Goal: Information Seeking & Learning: Learn about a topic

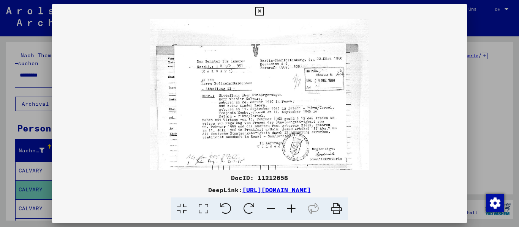
scroll to position [76, 0]
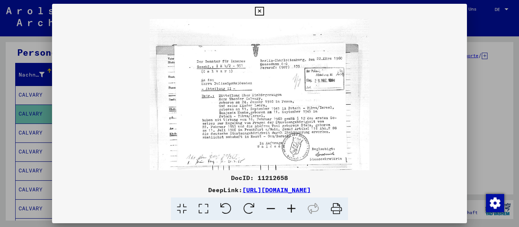
click at [504, 41] on div at bounding box center [259, 113] width 519 height 227
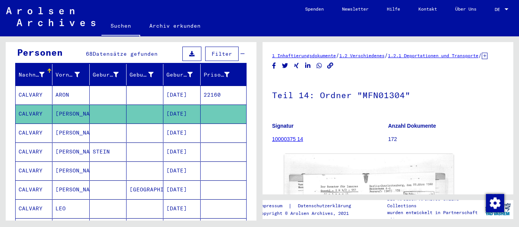
click at [0, 95] on div "Nach Themen oder Namen suchen ********* close Suche Archival tree units Persone…" at bounding box center [129, 128] width 259 height 185
click at [147, 51] on span "Datensätze gefunden" at bounding box center [125, 54] width 65 height 7
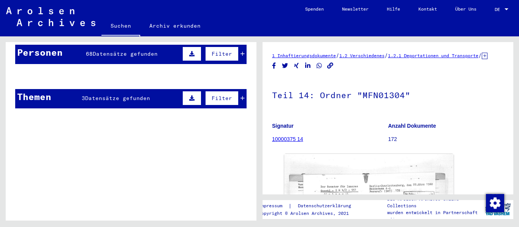
click at [147, 51] on span "Datensätze gefunden" at bounding box center [125, 54] width 65 height 7
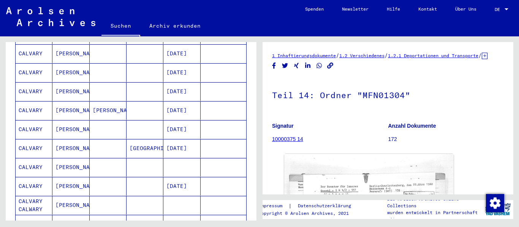
scroll to position [305, 0]
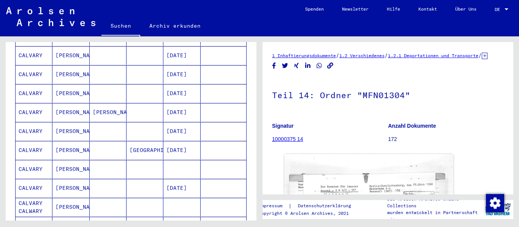
click at [254, 117] on div "Nach Themen oder Namen suchen ********* close Suche Archival tree units Persone…" at bounding box center [131, 134] width 251 height 185
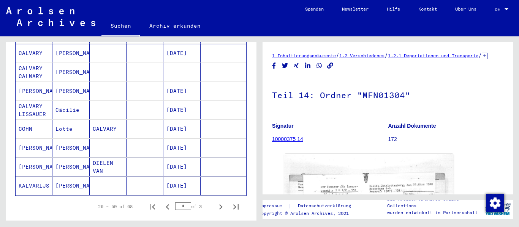
scroll to position [442, 0]
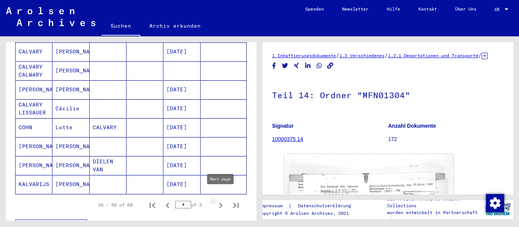
click at [217, 200] on icon "Next page" at bounding box center [220, 205] width 11 height 11
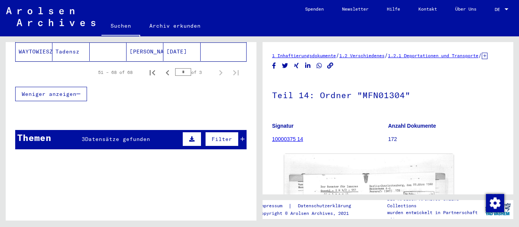
click at [88, 111] on div at bounding box center [131, 115] width 251 height 9
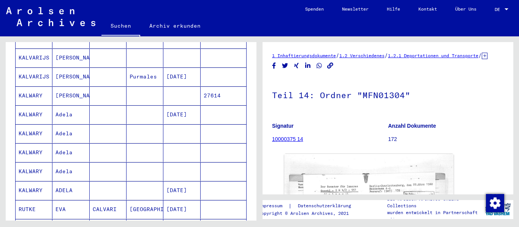
scroll to position [213, 0]
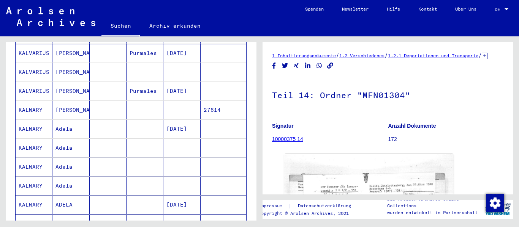
click at [62, 125] on mat-cell "Adela" at bounding box center [70, 129] width 37 height 19
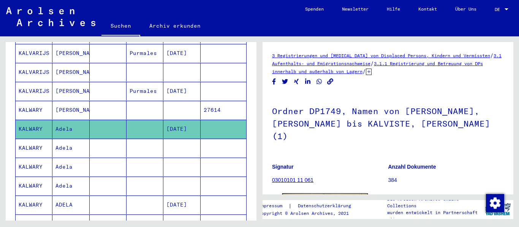
click at [330, 194] on img at bounding box center [325, 222] width 86 height 56
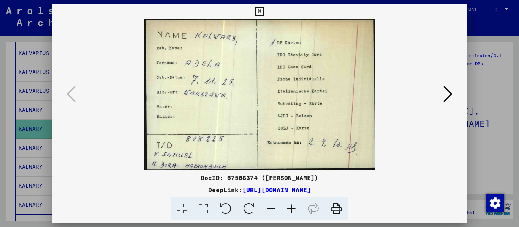
click at [475, 101] on div at bounding box center [259, 113] width 519 height 227
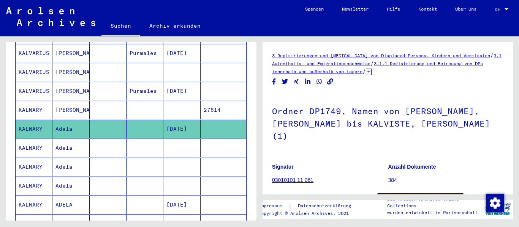
click at [410, 194] on img at bounding box center [420, 222] width 86 height 57
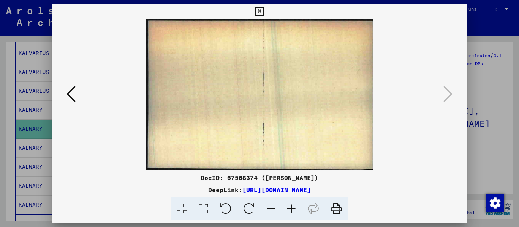
click at [518, 115] on div at bounding box center [259, 113] width 519 height 227
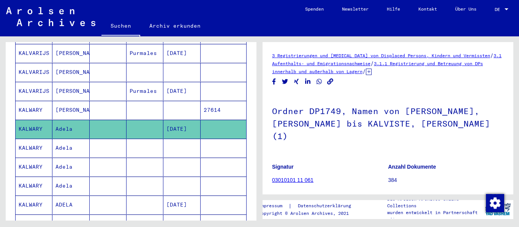
click at [60, 158] on mat-cell "Adela" at bounding box center [70, 167] width 37 height 19
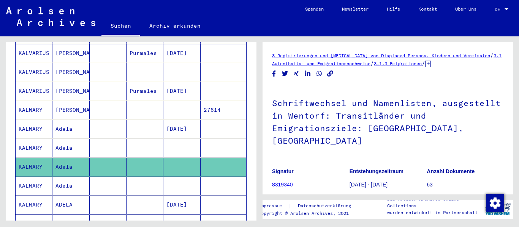
click at [418, 163] on figure "Entstehungszeitraum [DATE] - [DATE]" at bounding box center [387, 180] width 77 height 34
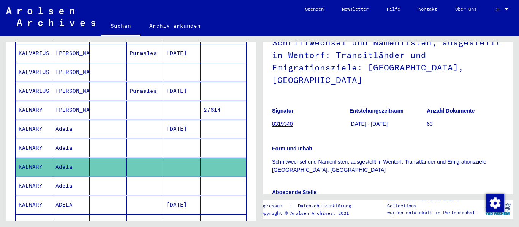
scroll to position [76, 0]
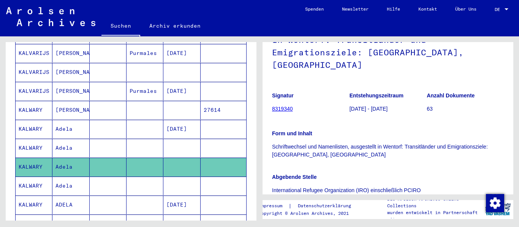
click at [308, 202] on img at bounding box center [325, 229] width 86 height 54
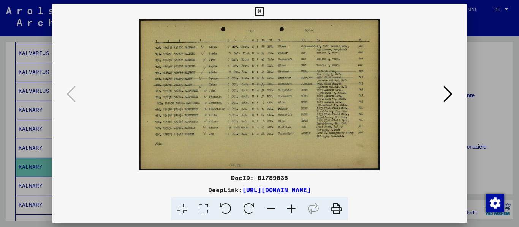
click at [483, 90] on div at bounding box center [259, 113] width 519 height 227
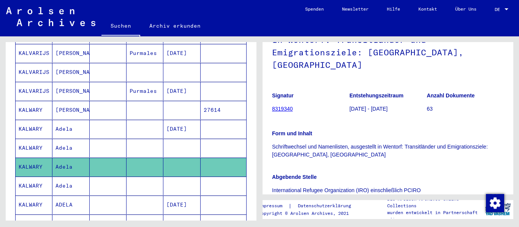
click at [78, 82] on mat-cell "[PERSON_NAME]" at bounding box center [70, 91] width 37 height 19
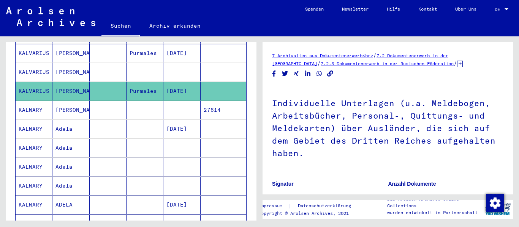
click at [55, 103] on mat-cell "[PERSON_NAME]" at bounding box center [70, 110] width 37 height 19
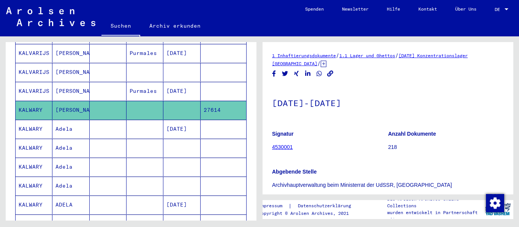
click at [323, 116] on h1 "[DATE]-[DATE]" at bounding box center [388, 102] width 232 height 33
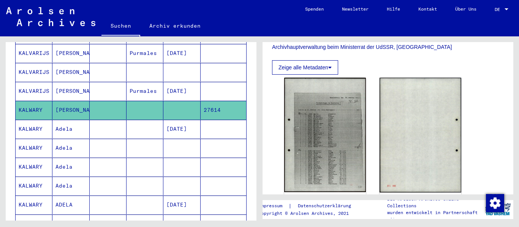
scroll to position [152, 0]
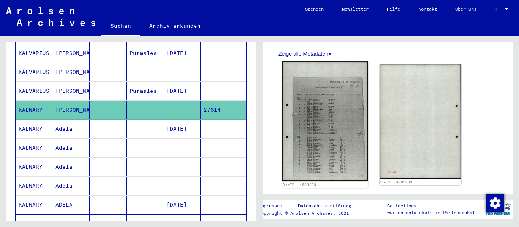
click at [341, 169] on img at bounding box center [325, 121] width 86 height 120
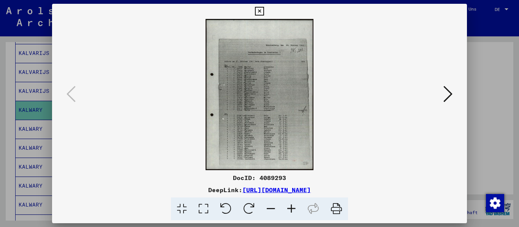
click at [283, 209] on icon at bounding box center [291, 209] width 21 height 23
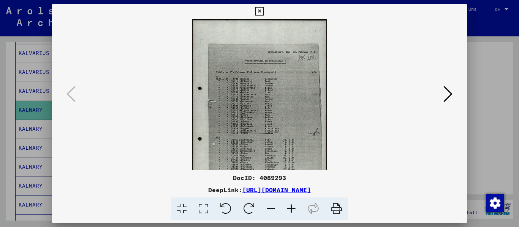
click at [283, 209] on icon at bounding box center [291, 209] width 21 height 23
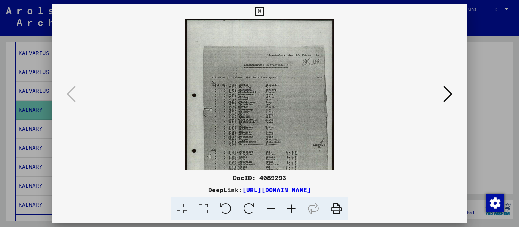
click at [283, 209] on icon at bounding box center [291, 209] width 21 height 23
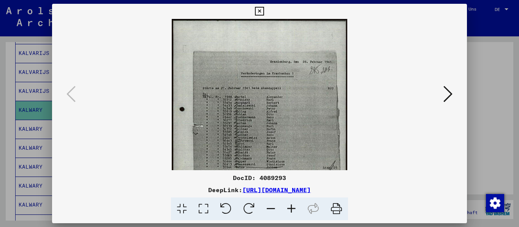
click at [283, 209] on icon at bounding box center [291, 209] width 21 height 23
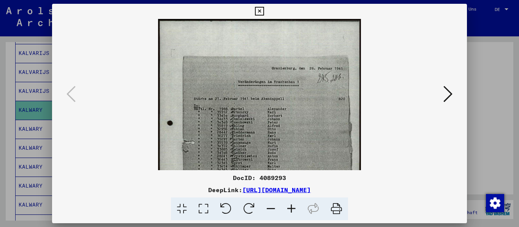
click at [283, 209] on icon at bounding box center [291, 209] width 21 height 23
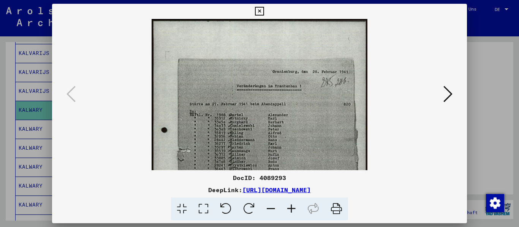
click at [283, 209] on icon at bounding box center [291, 209] width 21 height 23
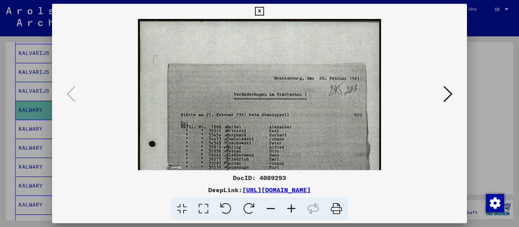
click at [283, 209] on icon at bounding box center [291, 209] width 21 height 23
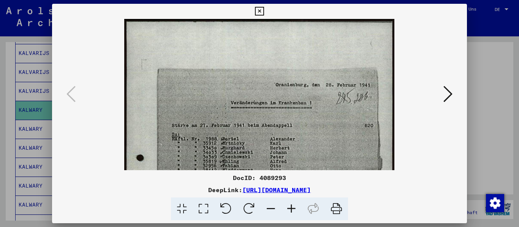
click at [283, 209] on icon at bounding box center [291, 209] width 21 height 23
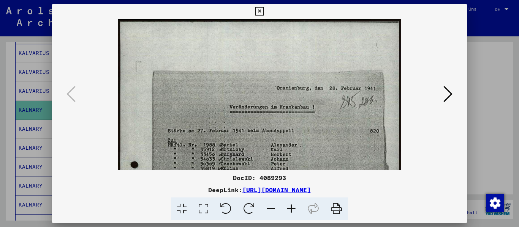
click at [283, 209] on icon at bounding box center [291, 209] width 21 height 23
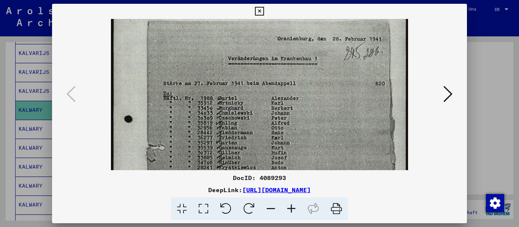
drag, startPoint x: 305, startPoint y: 92, endPoint x: 325, endPoint y: 37, distance: 58.2
click at [325, 37] on img at bounding box center [259, 174] width 297 height 417
click at [338, 71] on img at bounding box center [259, 173] width 297 height 417
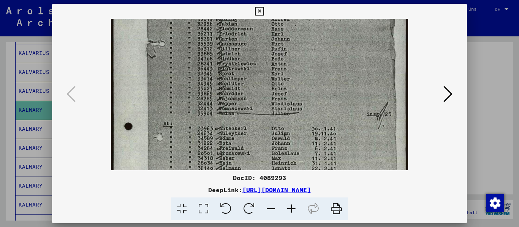
drag, startPoint x: 306, startPoint y: 154, endPoint x: 352, endPoint y: 50, distance: 113.7
click at [352, 50] on img at bounding box center [259, 70] width 297 height 417
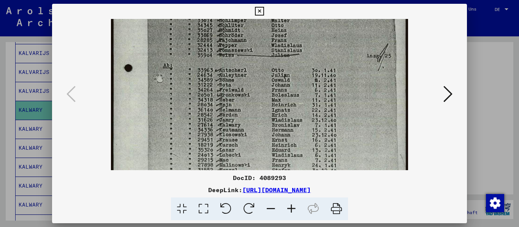
drag, startPoint x: 324, startPoint y: 99, endPoint x: 356, endPoint y: 38, distance: 68.8
click at [356, 38] on img at bounding box center [259, 12] width 297 height 417
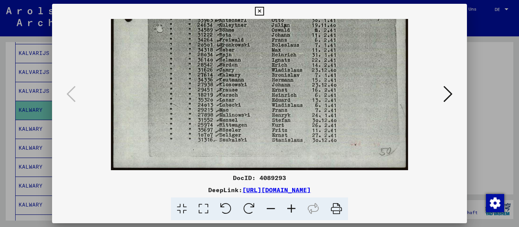
drag, startPoint x: 340, startPoint y: 109, endPoint x: 366, endPoint y: 55, distance: 59.1
click at [507, 68] on div at bounding box center [259, 113] width 519 height 227
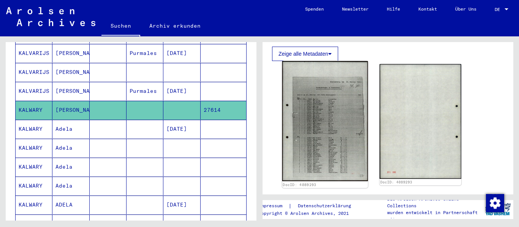
click at [292, 145] on img at bounding box center [325, 121] width 86 height 120
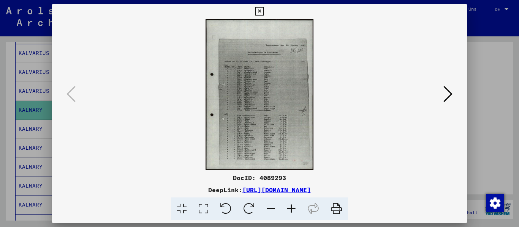
drag, startPoint x: 279, startPoint y: 158, endPoint x: 285, endPoint y: 108, distance: 50.8
click at [285, 108] on img at bounding box center [259, 95] width 363 height 152
click at [445, 107] on div at bounding box center [259, 95] width 415 height 152
click at [489, 129] on div at bounding box center [259, 113] width 519 height 227
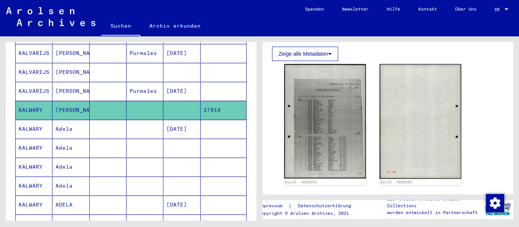
click at [0, 54] on div "Nach Themen oder Namen suchen ********* close Suche Archival tree units Persone…" at bounding box center [129, 128] width 259 height 185
click at [0, 157] on div "Nach Themen oder Namen suchen ********* close Suche Archival tree units Persone…" at bounding box center [129, 128] width 259 height 185
click at [5, 157] on div "Nach Themen oder Namen suchen ********* close Suche Archival tree units Persone…" at bounding box center [129, 128] width 259 height 185
click at [10, 178] on div "Nachname Vorname Geburtsname Geburt‏ Geburtsdatum Prisoner # KALVARIJS [PERSON_…" at bounding box center [131, 133] width 251 height 413
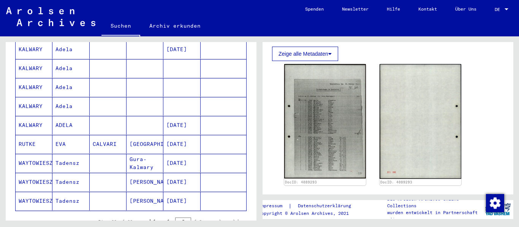
scroll to position [349, 0]
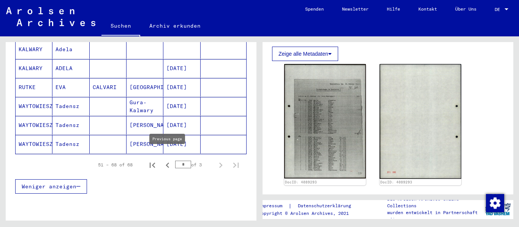
click at [169, 160] on icon "Previous page" at bounding box center [167, 165] width 11 height 11
type input "*"
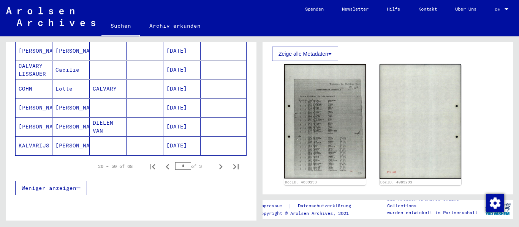
scroll to position [501, 0]
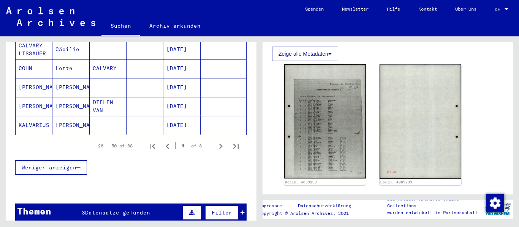
click at [40, 99] on mat-cell "[PERSON_NAME]" at bounding box center [34, 106] width 37 height 19
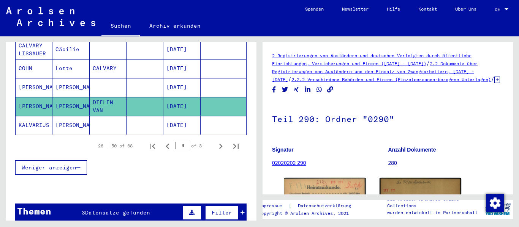
click at [143, 159] on div "Weniger anzeigen" at bounding box center [130, 168] width 231 height 22
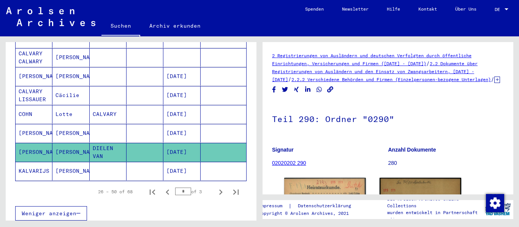
scroll to position [456, 0]
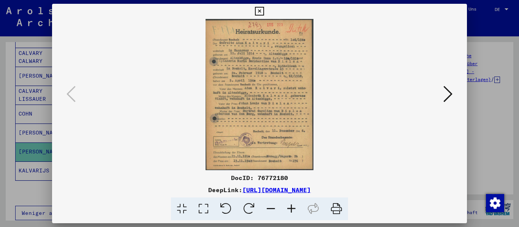
click at [36, 136] on div at bounding box center [259, 113] width 519 height 227
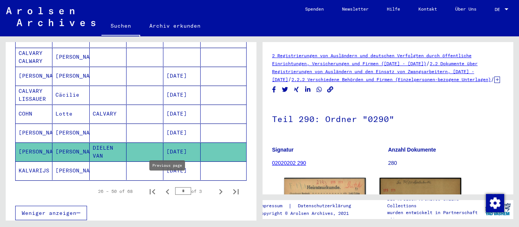
click at [170, 187] on icon "Previous page" at bounding box center [167, 192] width 11 height 11
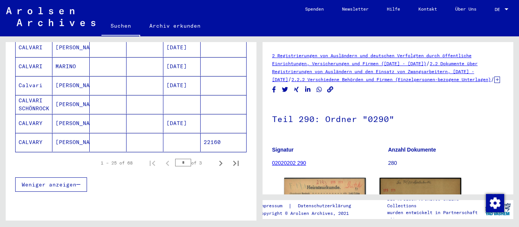
scroll to position [486, 0]
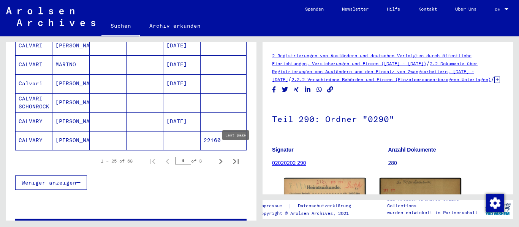
click at [240, 157] on icon "Last page" at bounding box center [235, 161] width 11 height 11
type input "*"
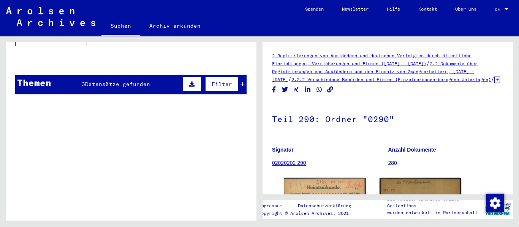
scroll to position [498, 0]
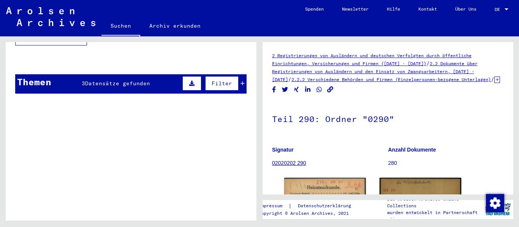
click at [221, 153] on td "Schriftgut des ITS und seiner Vorgänger > Bearbeitung von Anfragen > Fallbezoge…" at bounding box center [157, 159] width 177 height 35
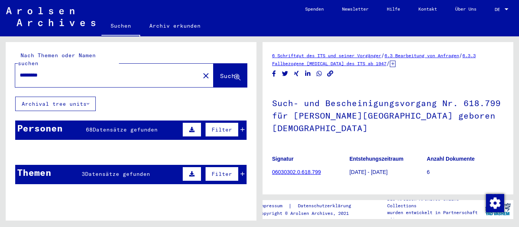
click at [123, 131] on div "Personen 68 Datensätze gefunden Filter" at bounding box center [130, 130] width 231 height 19
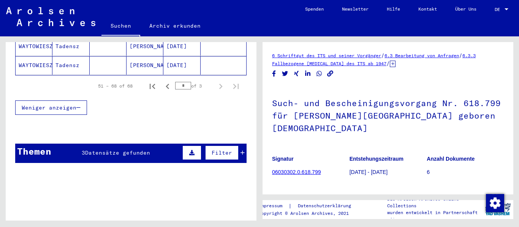
scroll to position [440, 0]
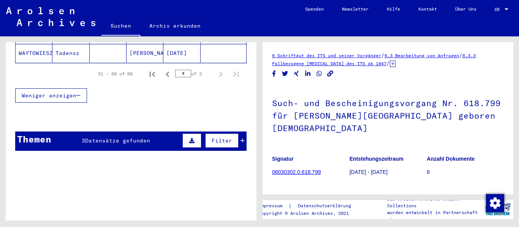
click at [151, 139] on div "Themen 3 Datensätze gefunden Filter" at bounding box center [130, 141] width 231 height 19
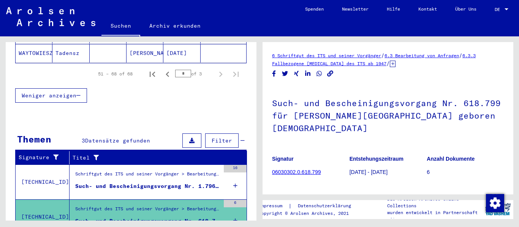
click at [139, 171] on div "Schriftgut des ITS und seiner Vorgänger > Bearbeitung von Anfragen > Fallbezoge…" at bounding box center [147, 176] width 145 height 11
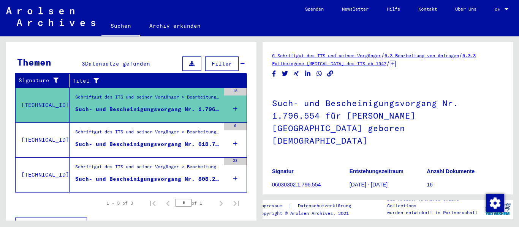
scroll to position [100, 0]
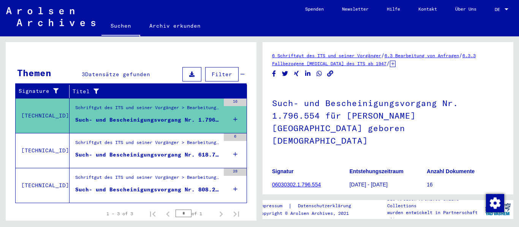
click at [173, 141] on div "Schriftgut des ITS und seiner Vorgänger > Bearbeitung von Anfragen > Fallbezoge…" at bounding box center [147, 144] width 145 height 11
